Goal: Information Seeking & Learning: Learn about a topic

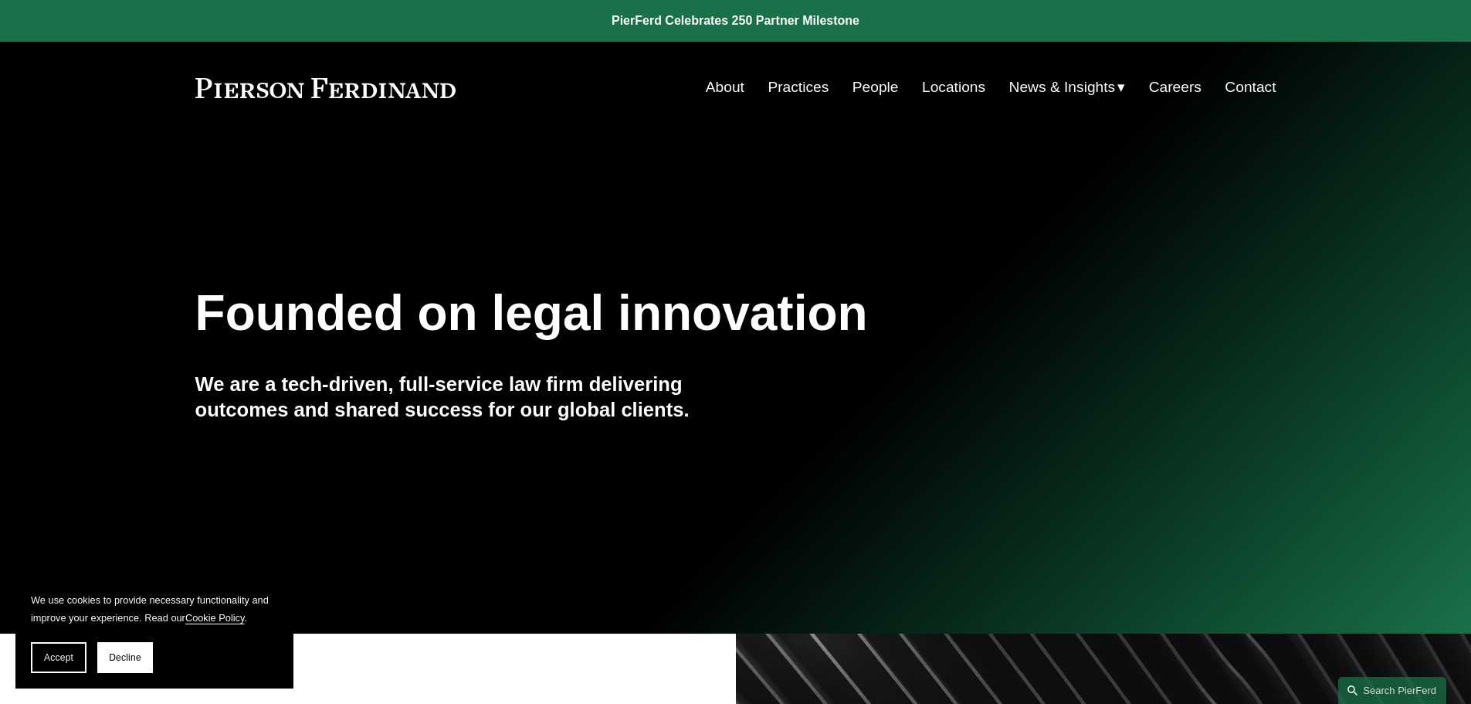
click at [868, 80] on link "People" at bounding box center [876, 87] width 46 height 29
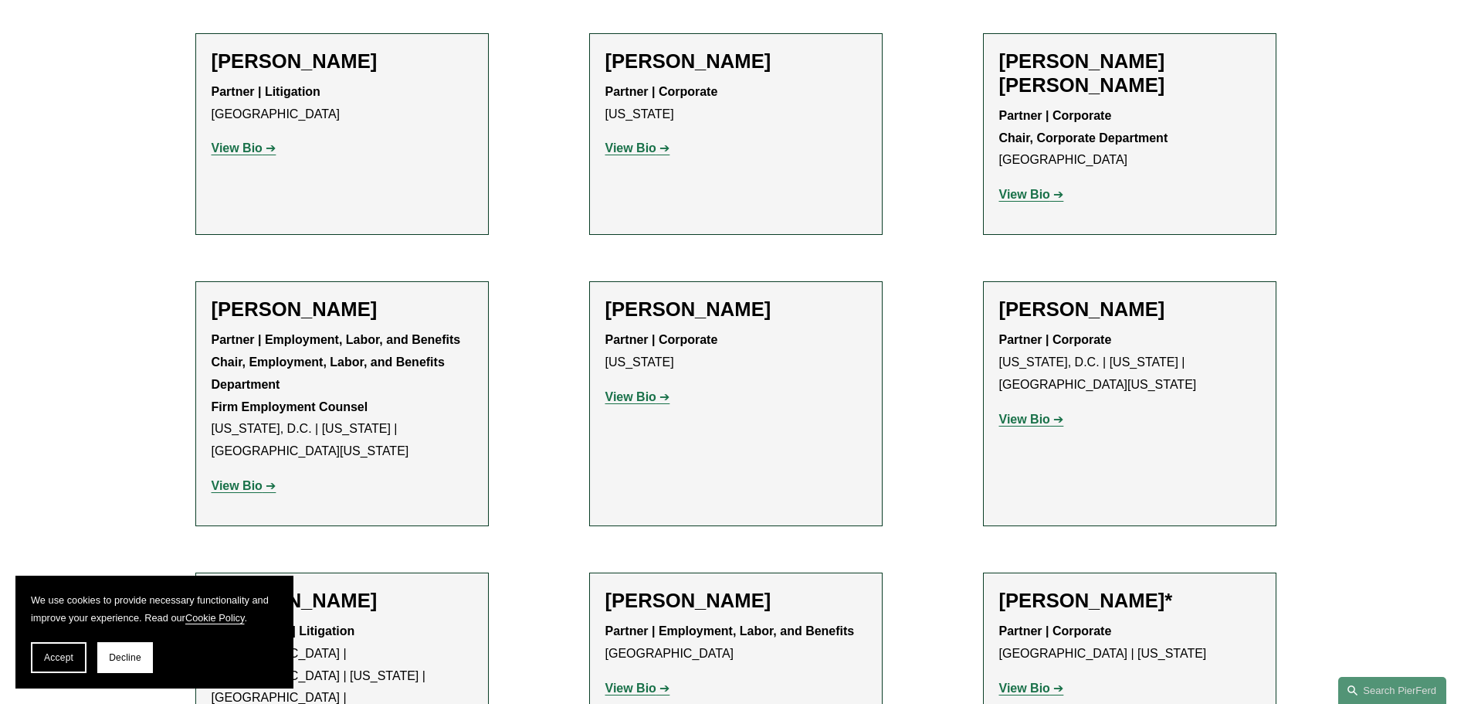
scroll to position [5869, 0]
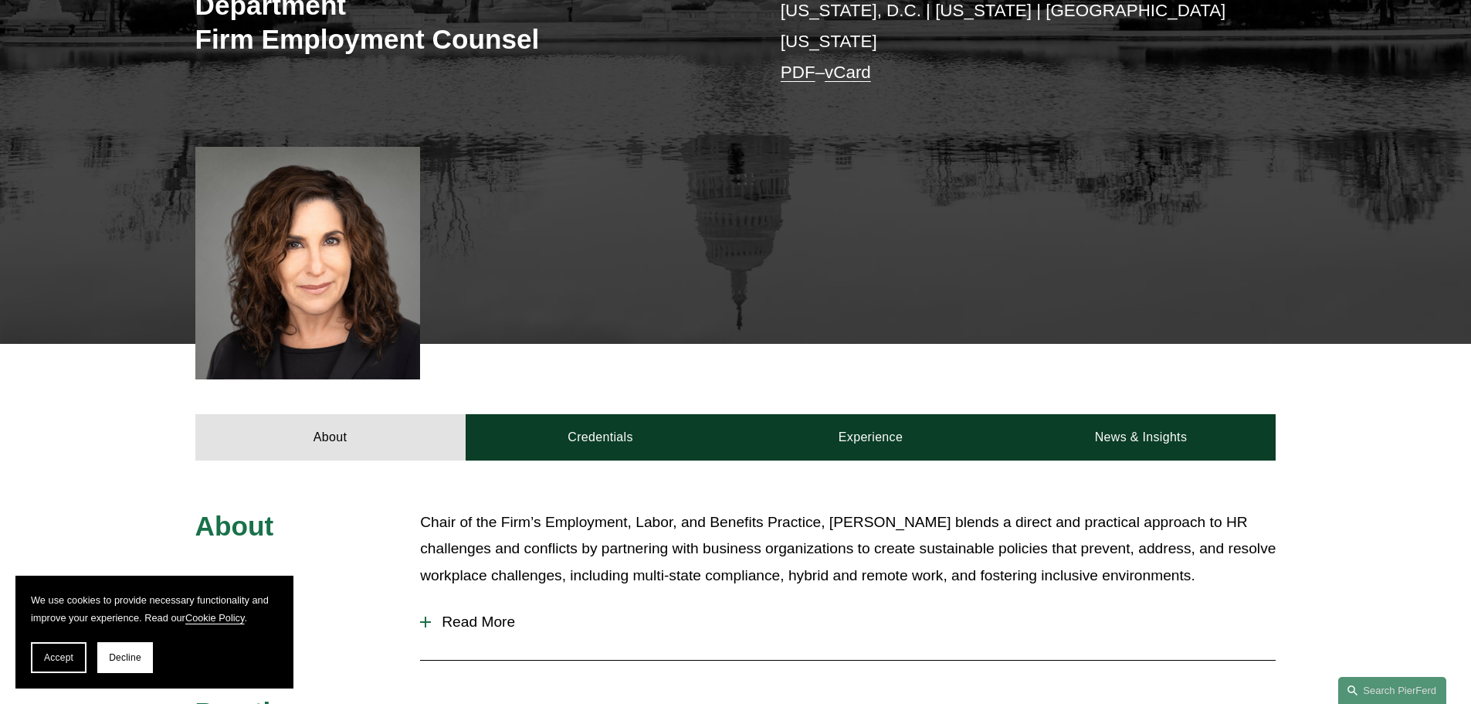
scroll to position [463, 0]
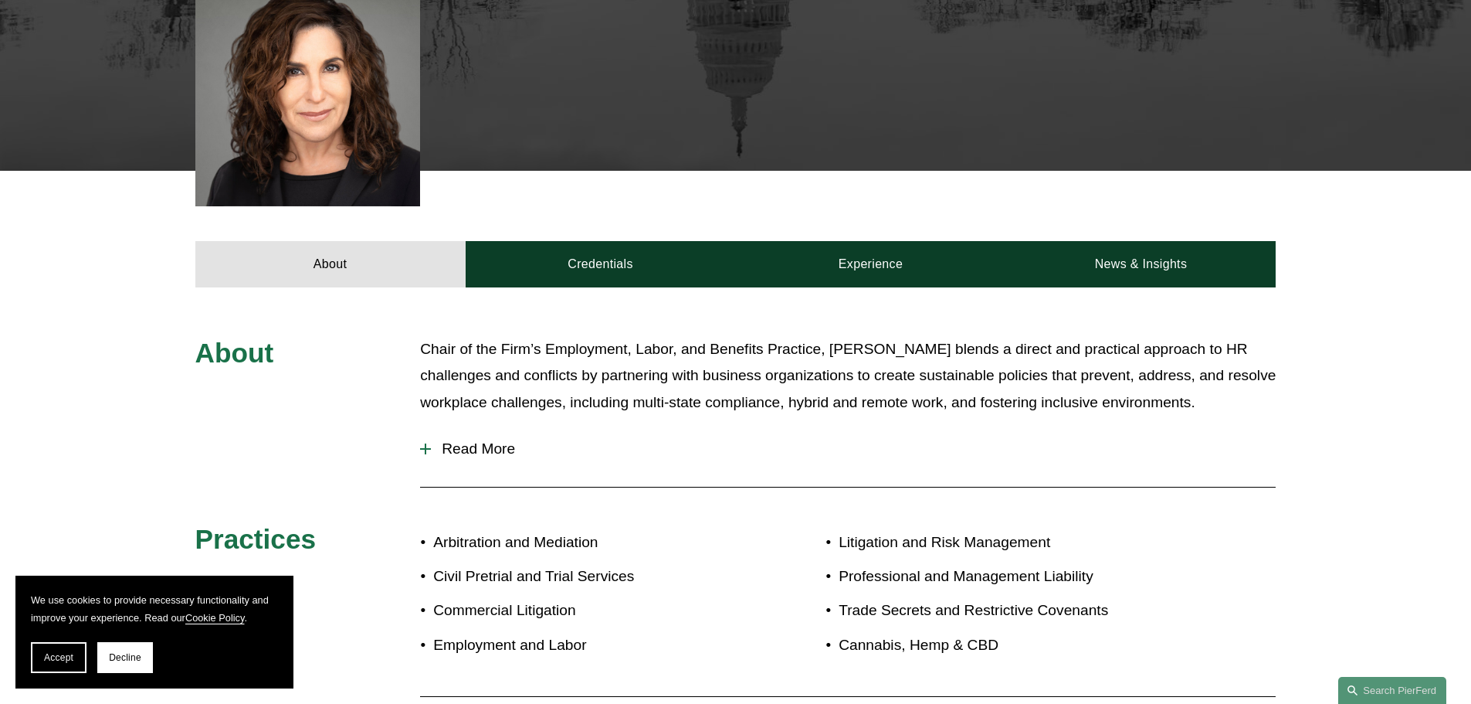
scroll to position [618, 0]
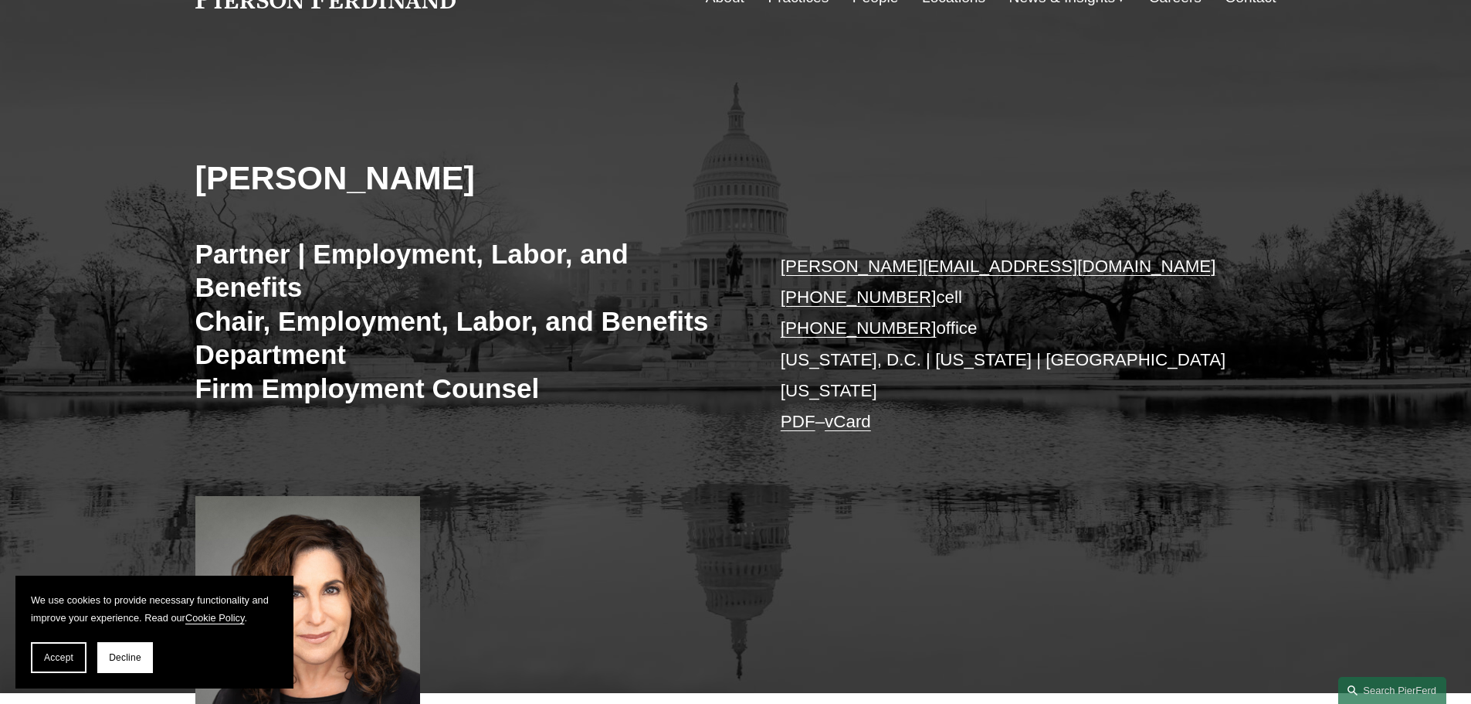
scroll to position [77, 0]
